Goal: Entertainment & Leisure: Browse casually

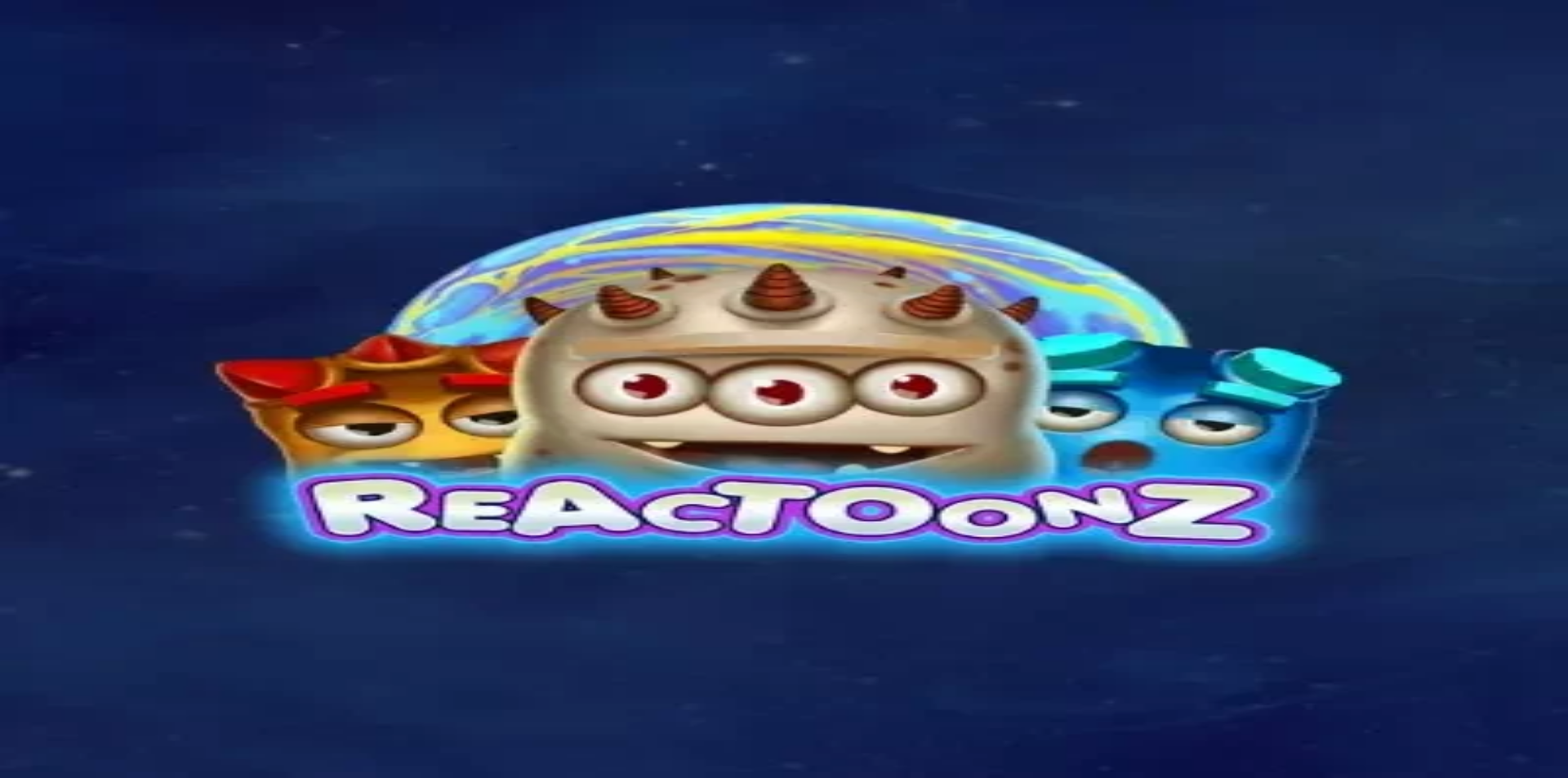
click at [113, 65] on span "Kirjaudu" at bounding box center [113, 59] width 40 height 13
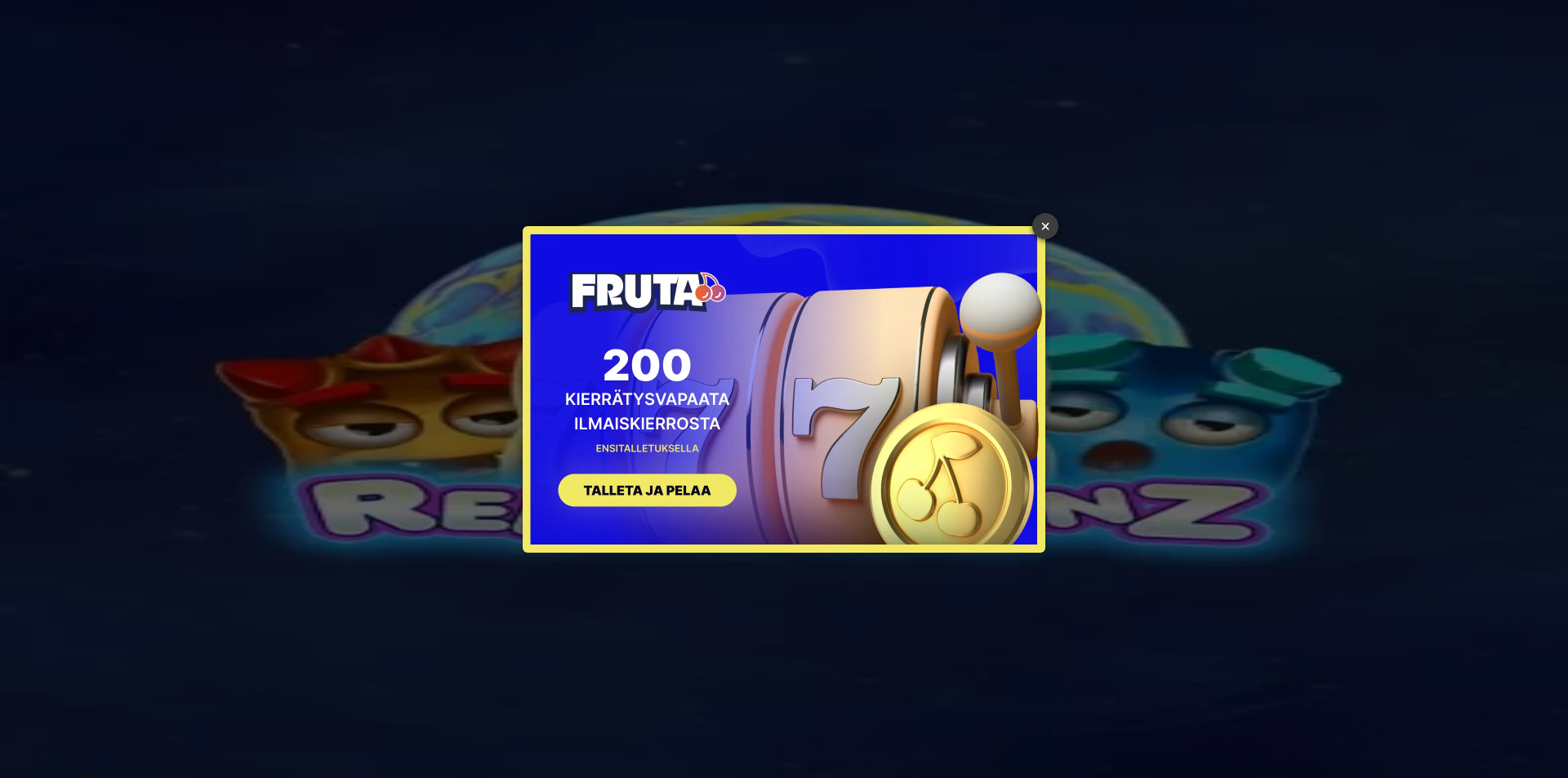
click at [1037, 227] on link "×" at bounding box center [1044, 226] width 26 height 26
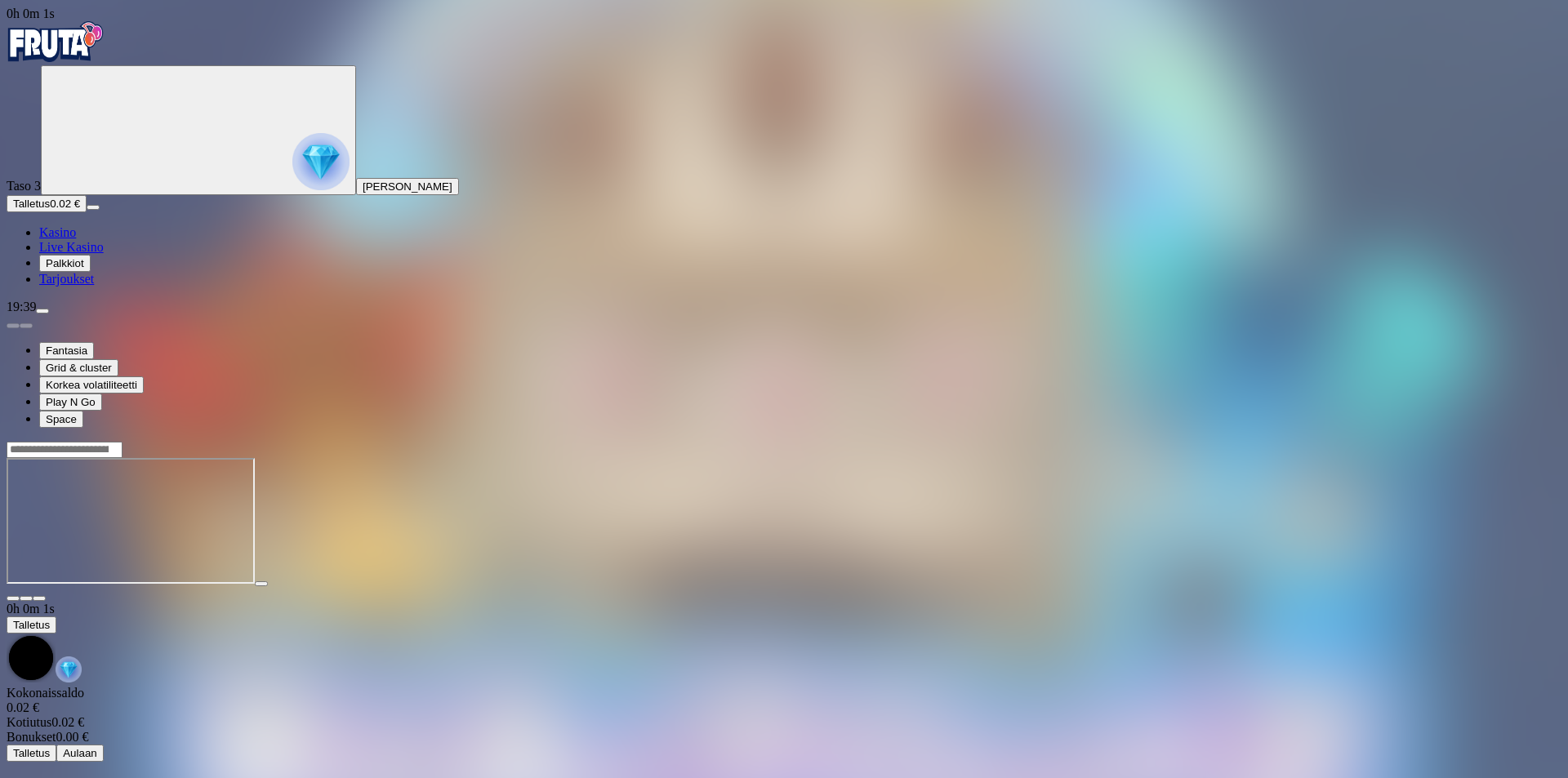
click at [76, 239] on span "Kasino" at bounding box center [58, 232] width 37 height 14
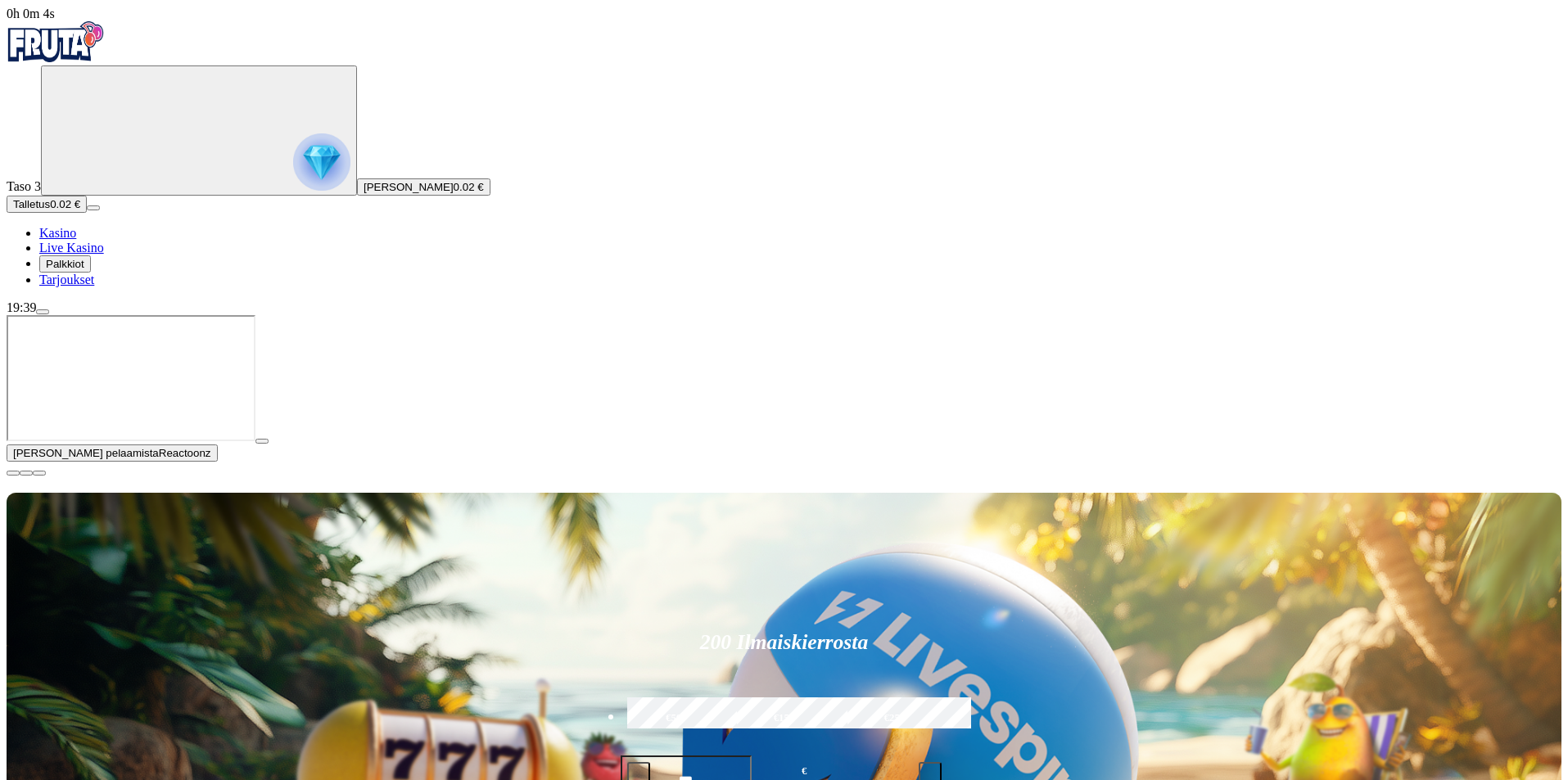
click at [84, 270] on span "Palkkiot" at bounding box center [65, 264] width 38 height 13
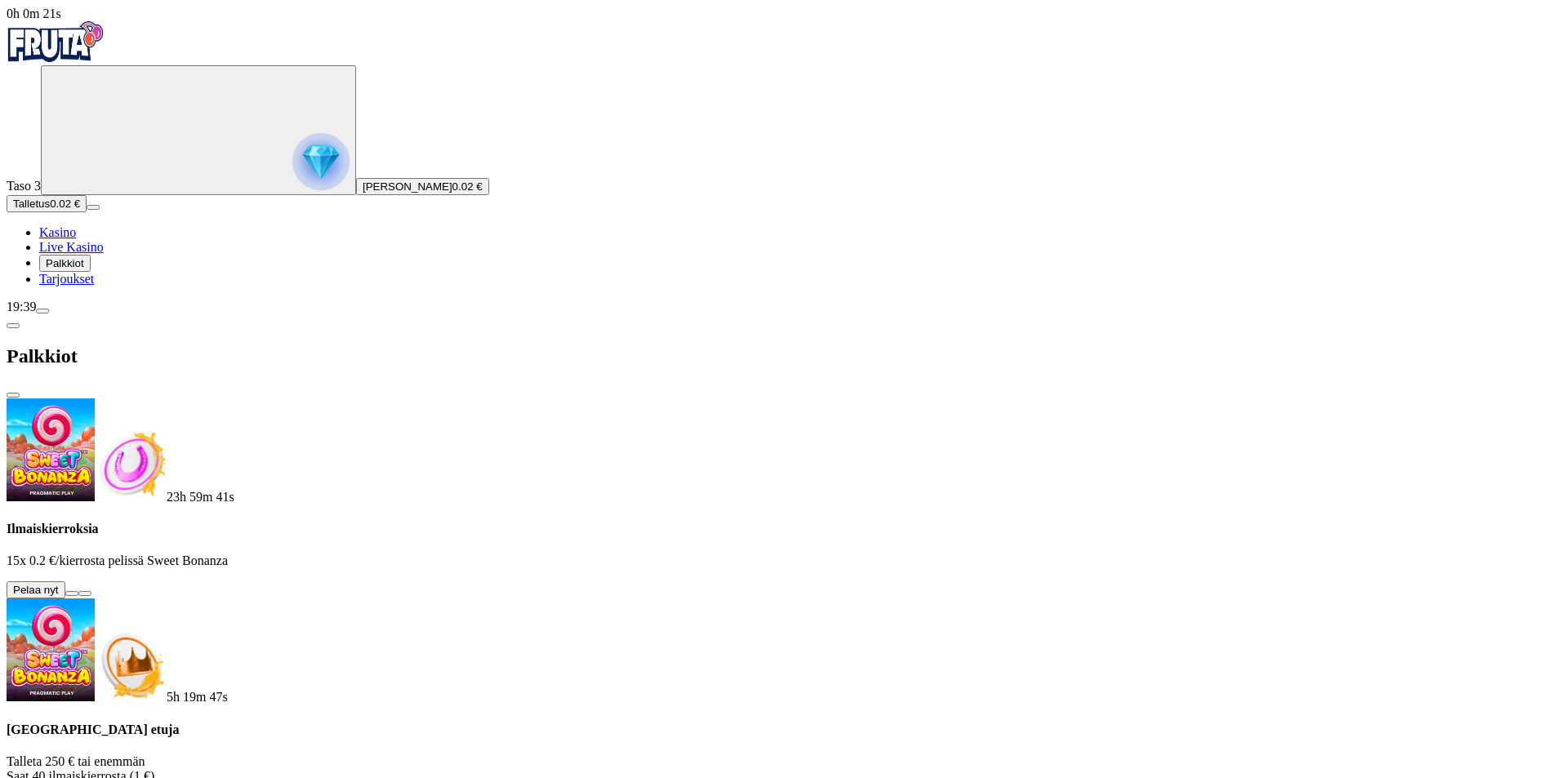
click at [78, 591] on button at bounding box center [72, 594] width 13 height 5
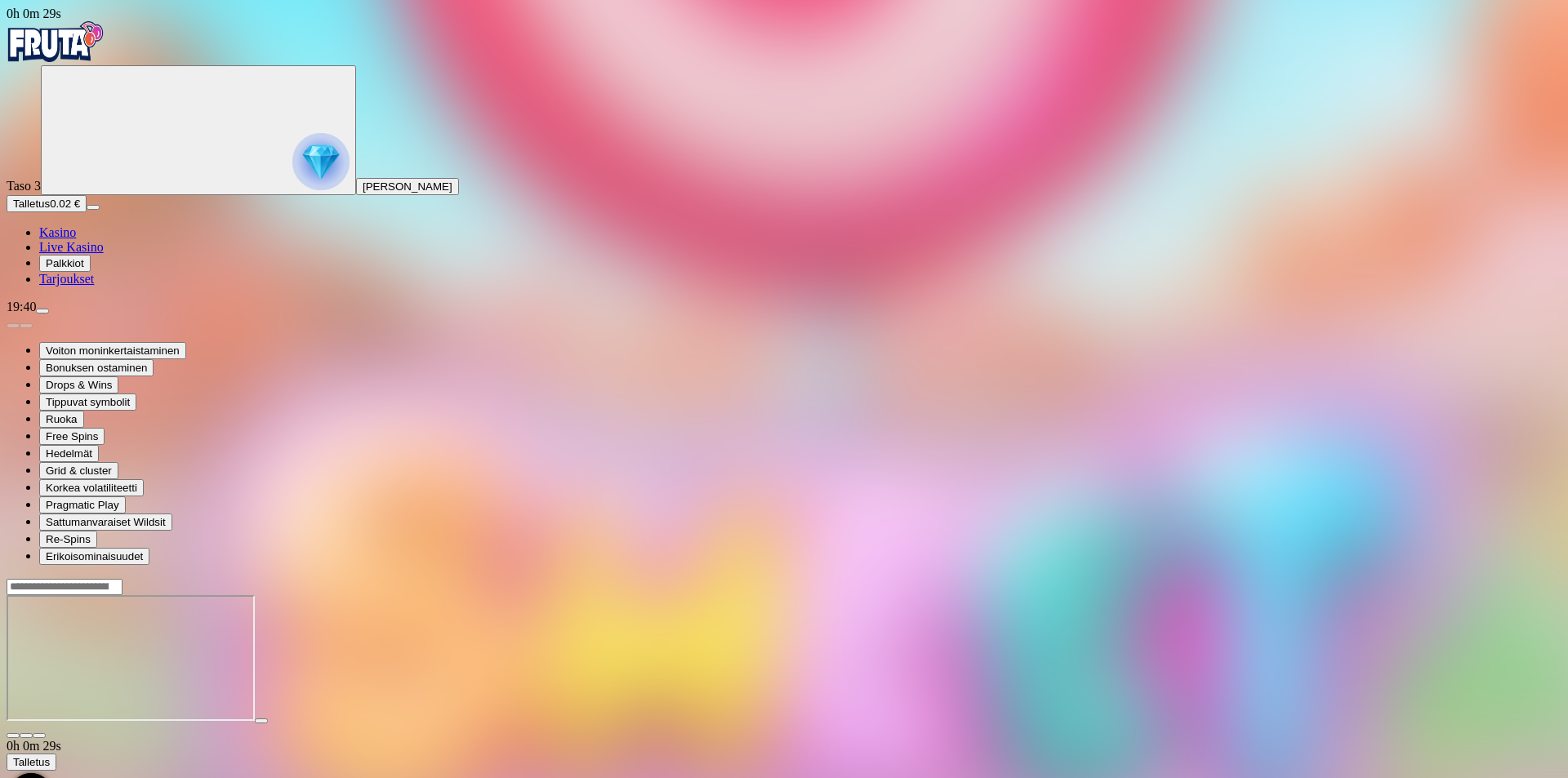
drag, startPoint x: 779, startPoint y: 0, endPoint x: 1472, endPoint y: 319, distance: 762.9
click at [1472, 578] on div at bounding box center [784, 658] width 1555 height 161
click at [76, 239] on span "Kasino" at bounding box center [58, 232] width 37 height 14
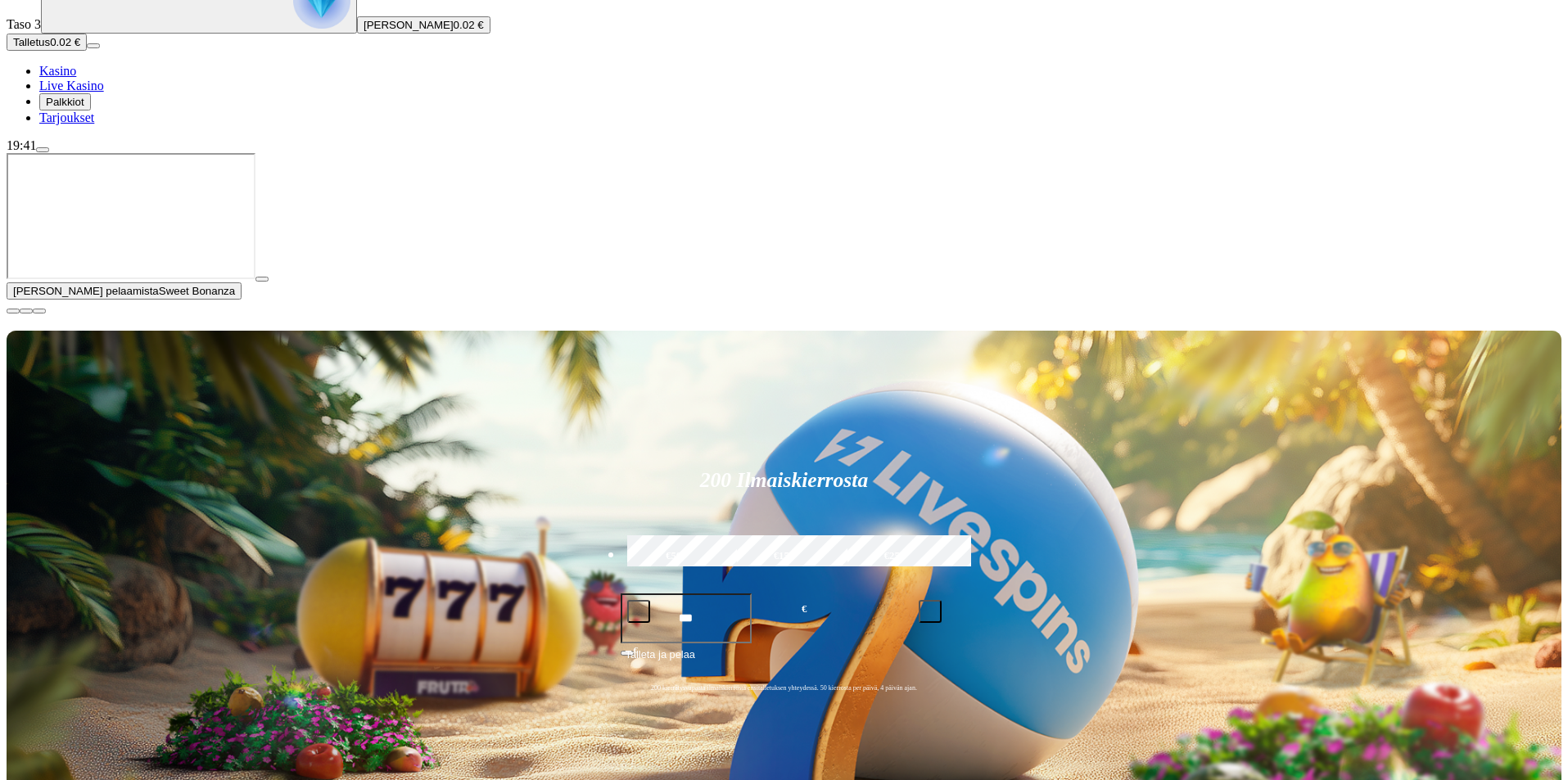
scroll to position [164, 0]
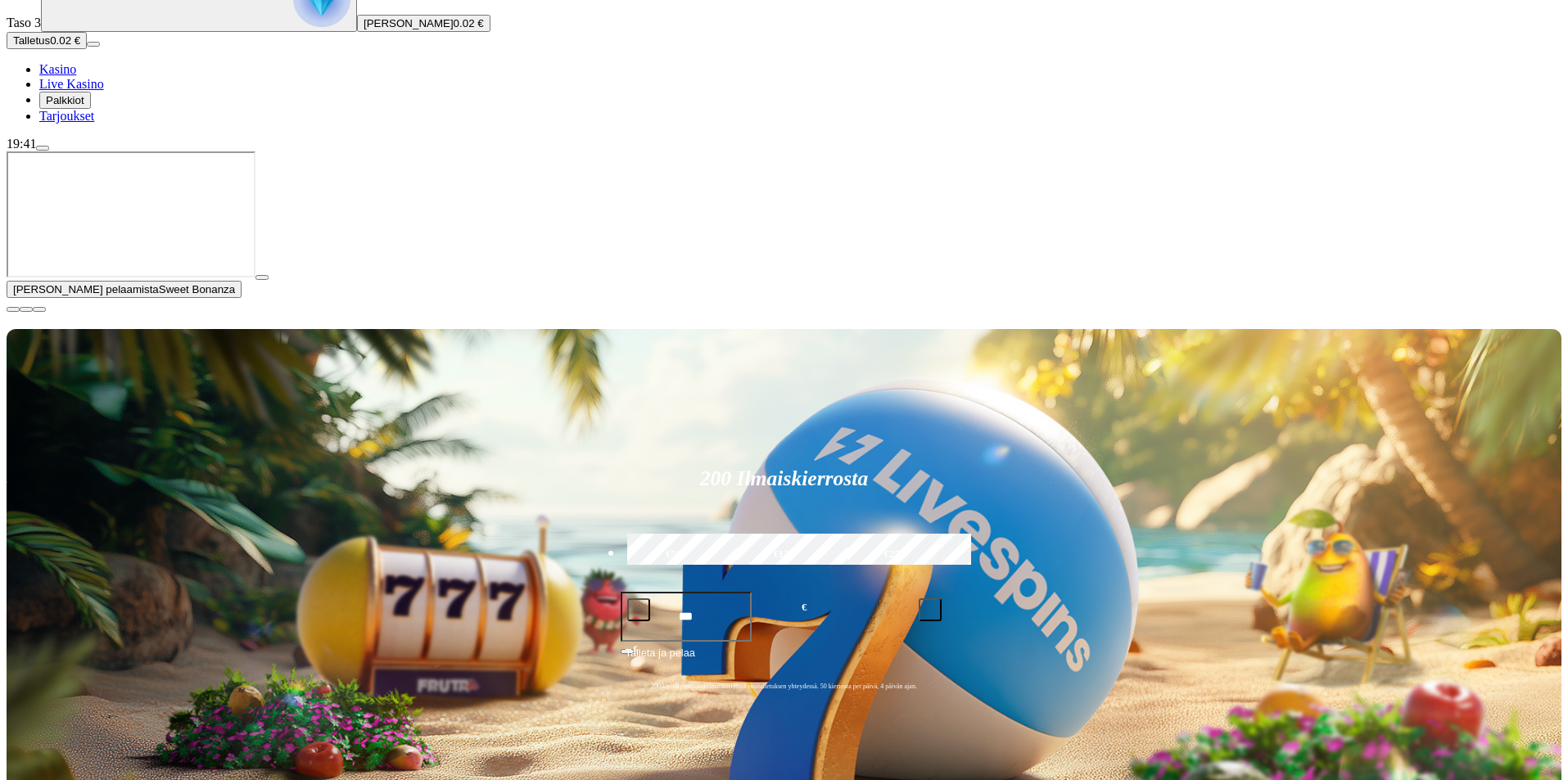
click at [20, 312] on button "button" at bounding box center [13, 309] width 13 height 5
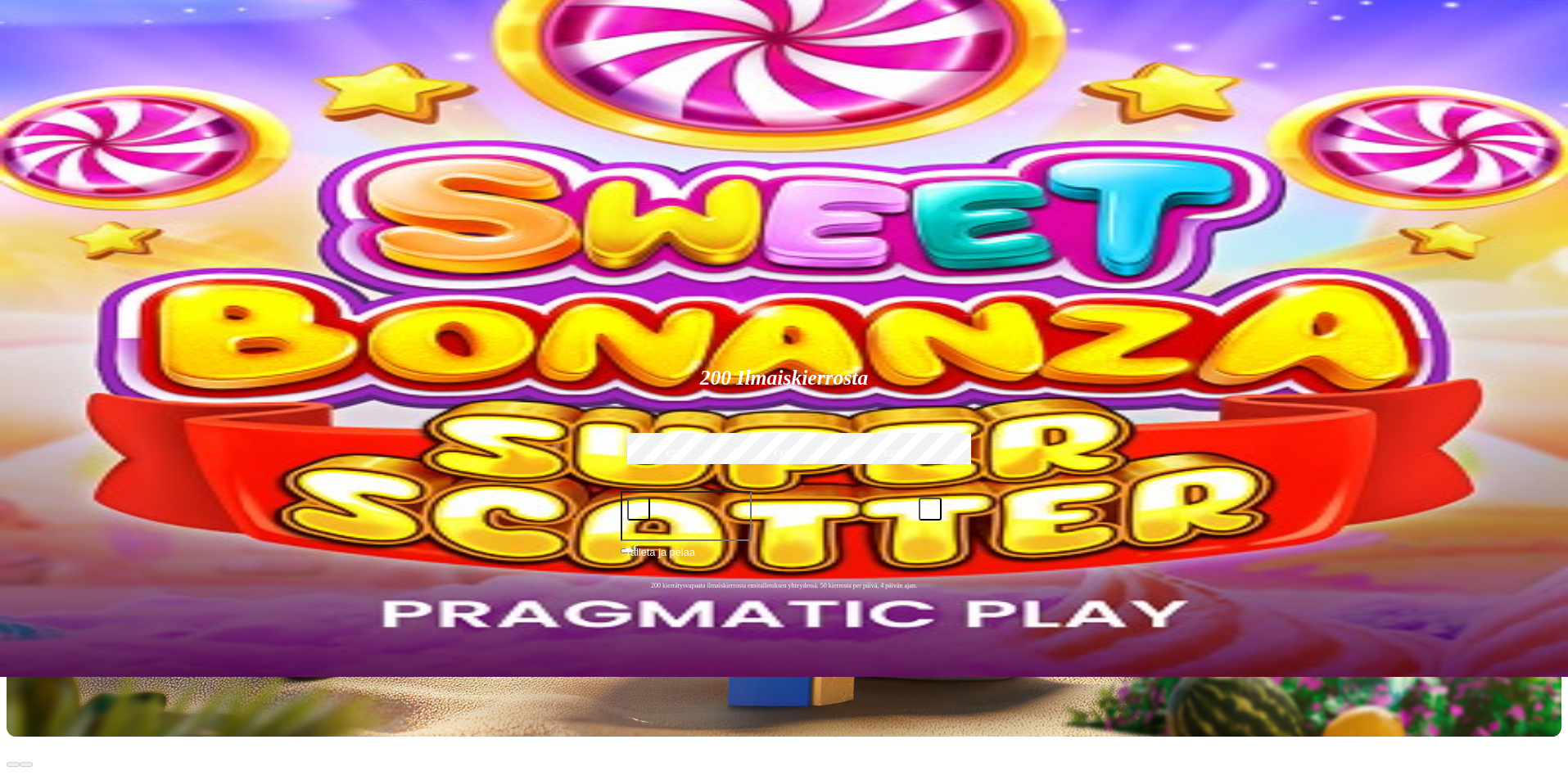
scroll to position [82, 0]
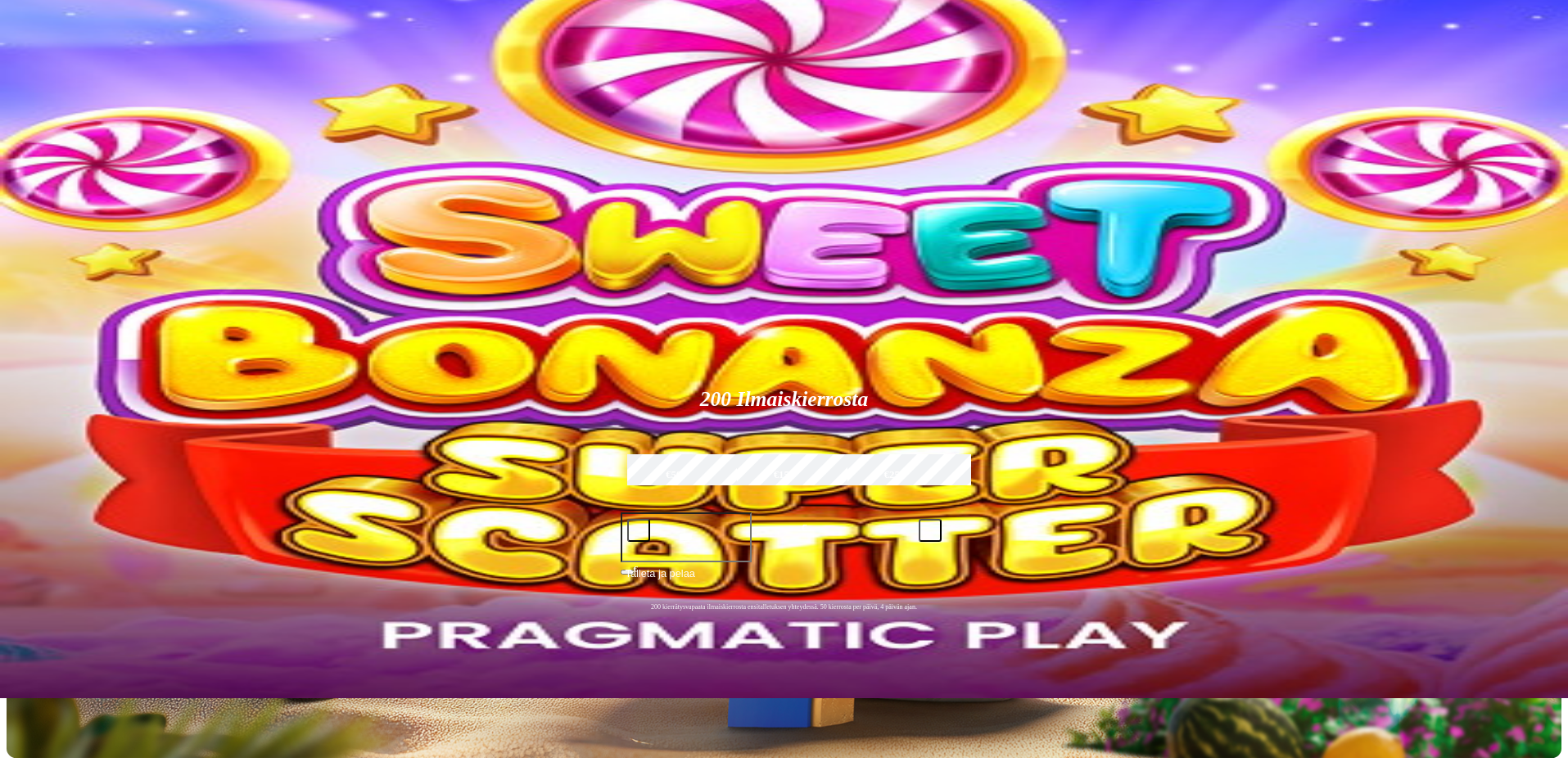
type input "**********"
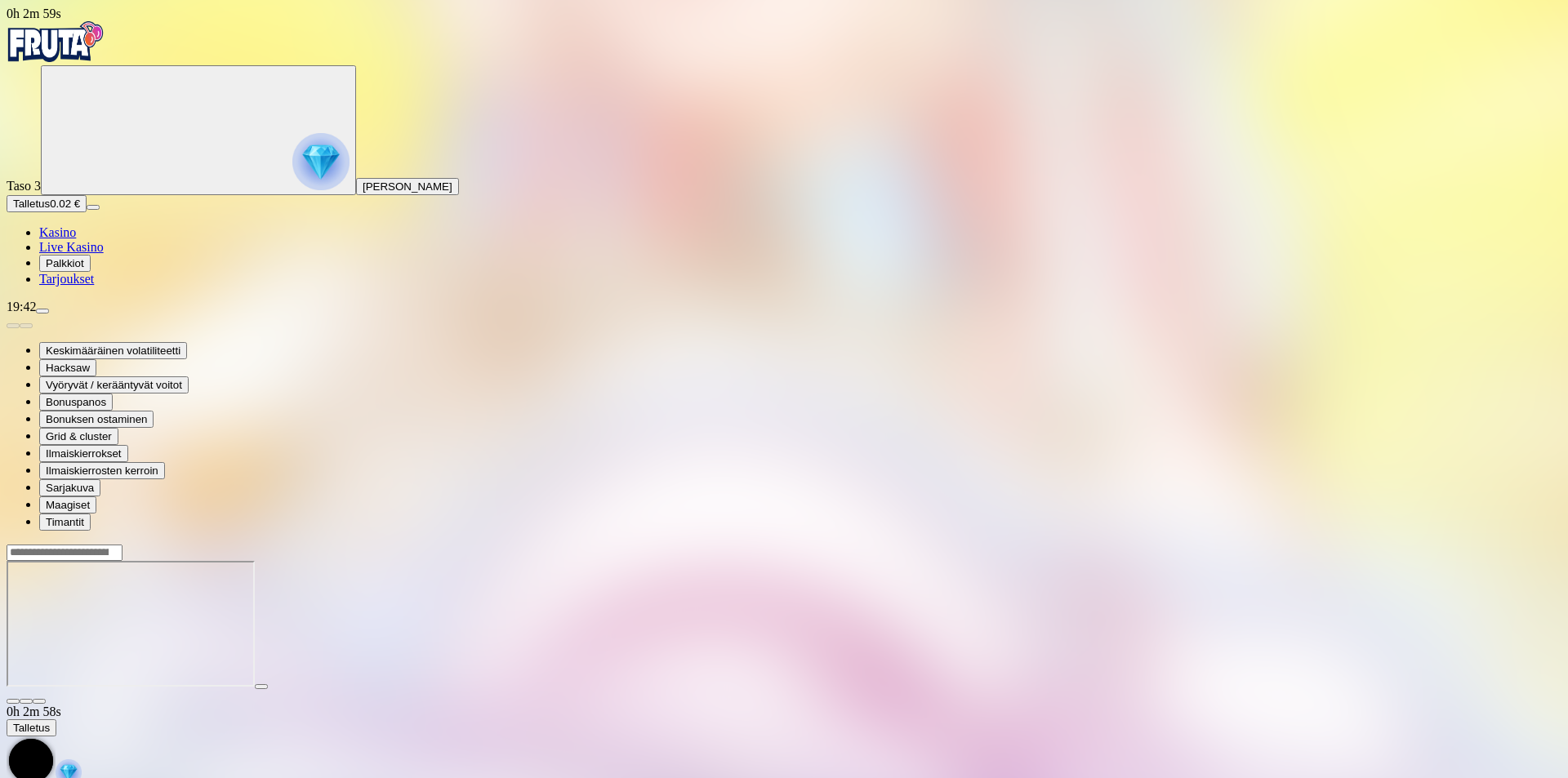
click at [76, 239] on span "Kasino" at bounding box center [58, 232] width 37 height 14
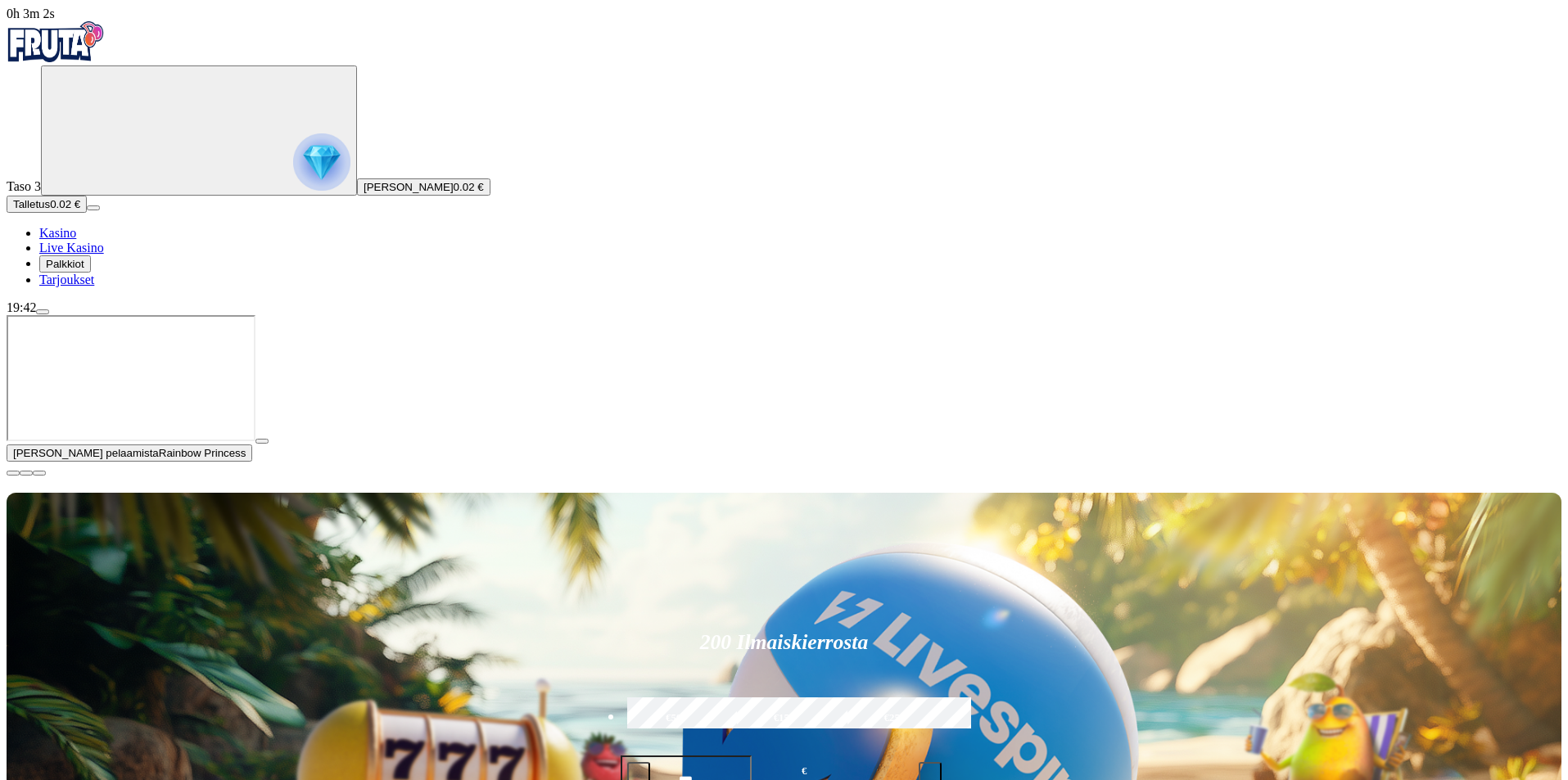
click at [13, 473] on span "close icon" at bounding box center [13, 473] width 0 height 0
